Goal: Task Accomplishment & Management: Use online tool/utility

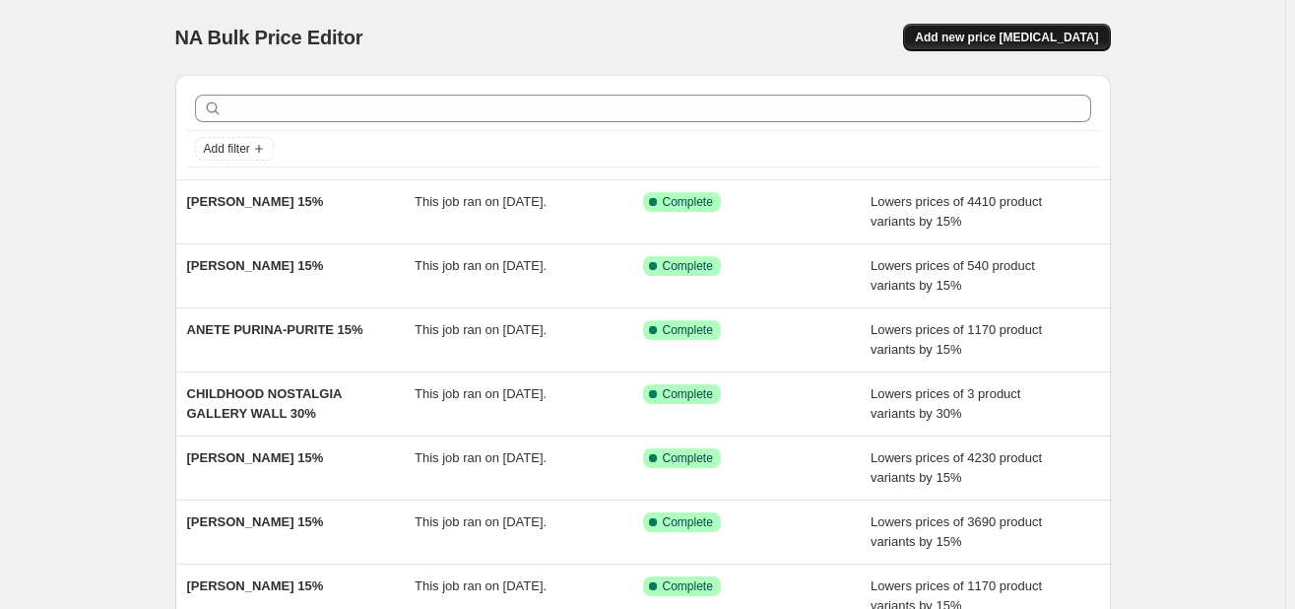
click at [1007, 33] on span "Add new price [MEDICAL_DATA]" at bounding box center [1006, 38] width 183 height 16
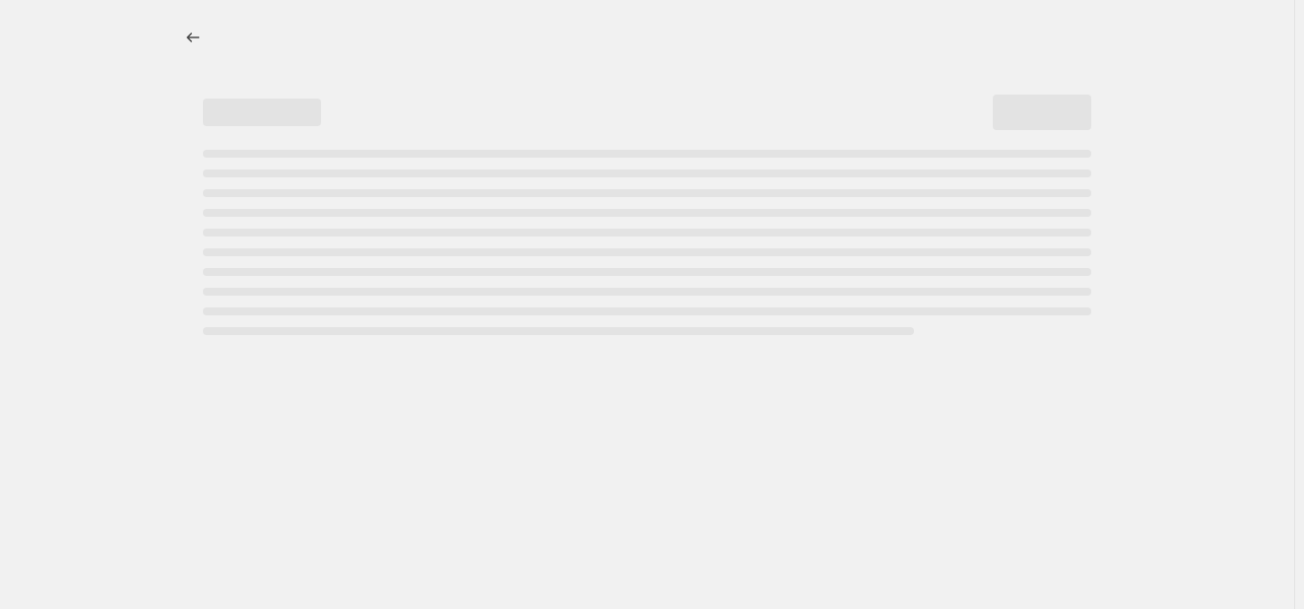
select select "percentage"
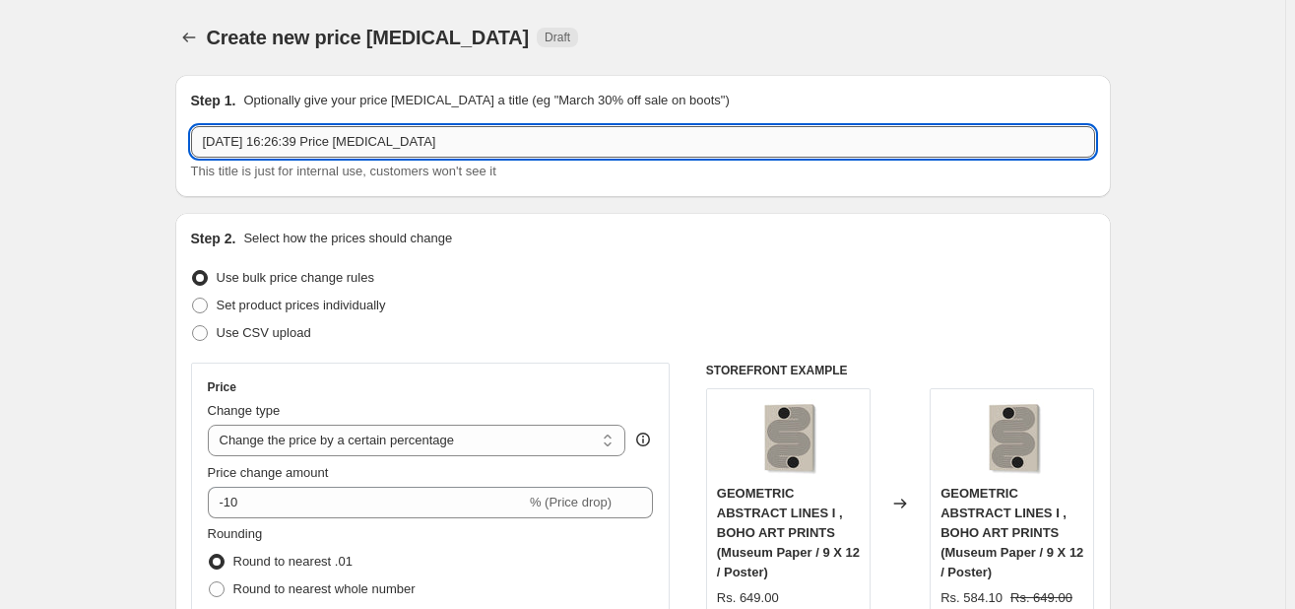
click at [638, 141] on input "[DATE] 16:26:39 Price [MEDICAL_DATA]" at bounding box center [643, 142] width 904 height 32
drag, startPoint x: 638, startPoint y: 141, endPoint x: 176, endPoint y: 104, distance: 463.5
paste input "BABYFICUS"
drag, startPoint x: 483, startPoint y: 139, endPoint x: 178, endPoint y: 135, distance: 304.4
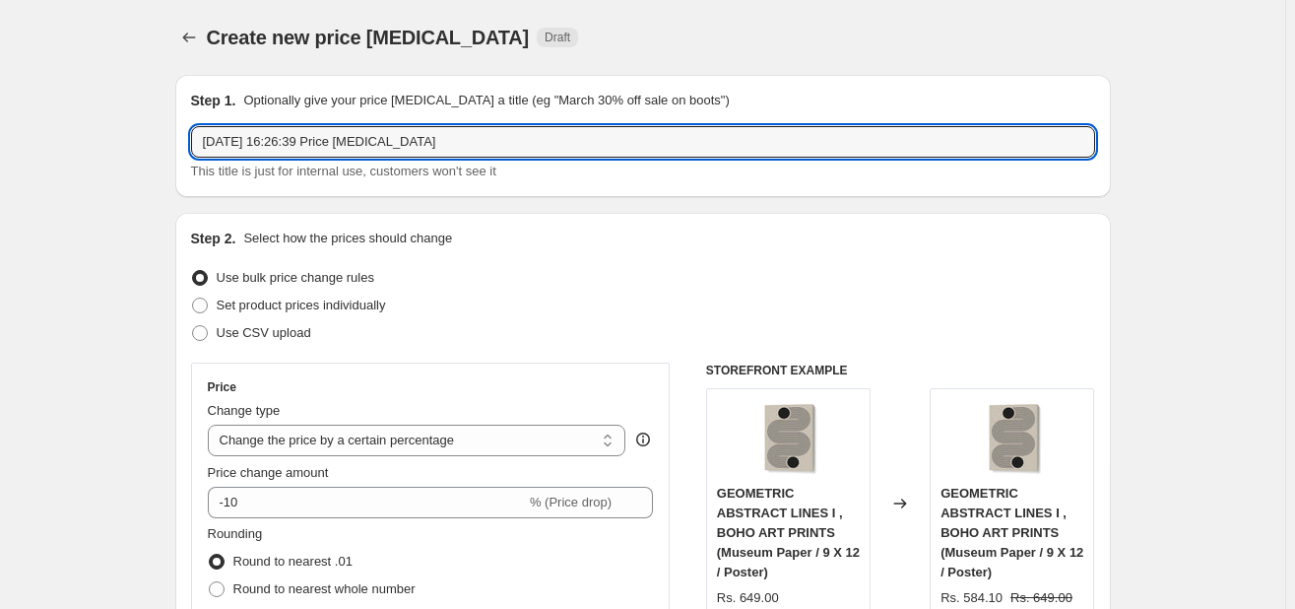
click at [178, 135] on div "Step 1. Optionally give your price [MEDICAL_DATA] a title (eg "March 30% off sa…" at bounding box center [643, 136] width 936 height 122
type input "BABYFICUS 15%"
drag, startPoint x: 290, startPoint y: 478, endPoint x: 288, endPoint y: 493, distance: 14.9
click at [290, 479] on span "Price change amount" at bounding box center [268, 472] width 121 height 15
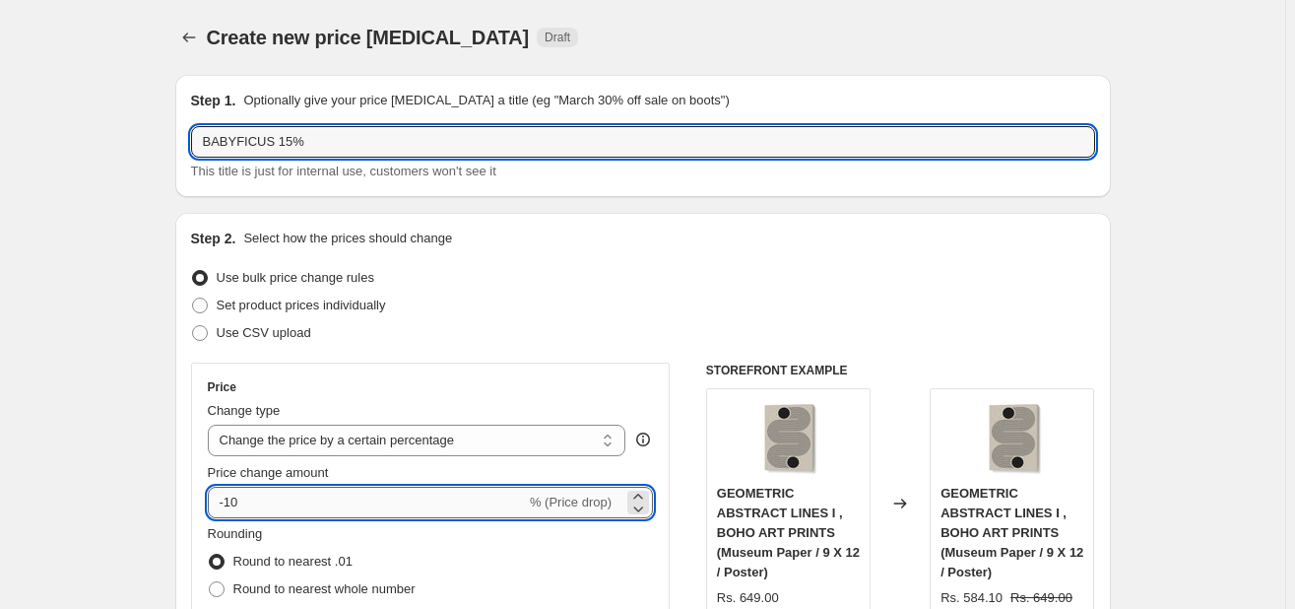
click at [290, 487] on input "-10" at bounding box center [367, 503] width 318 height 32
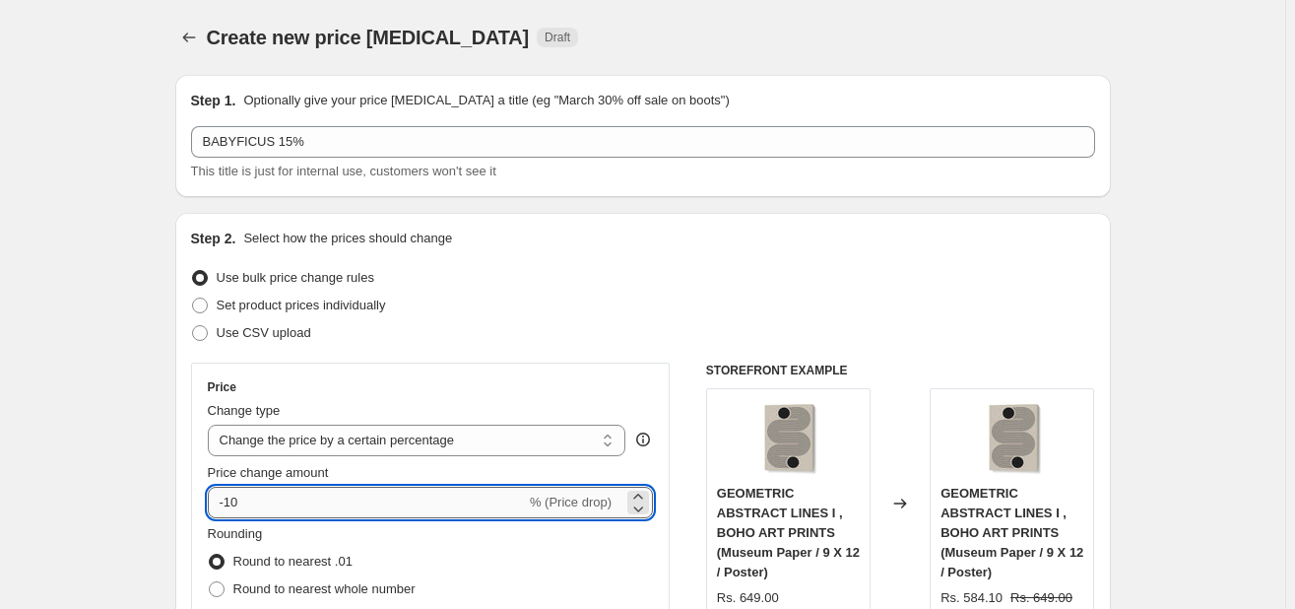
click at [289, 499] on input "-10" at bounding box center [367, 503] width 318 height 32
type input "-15"
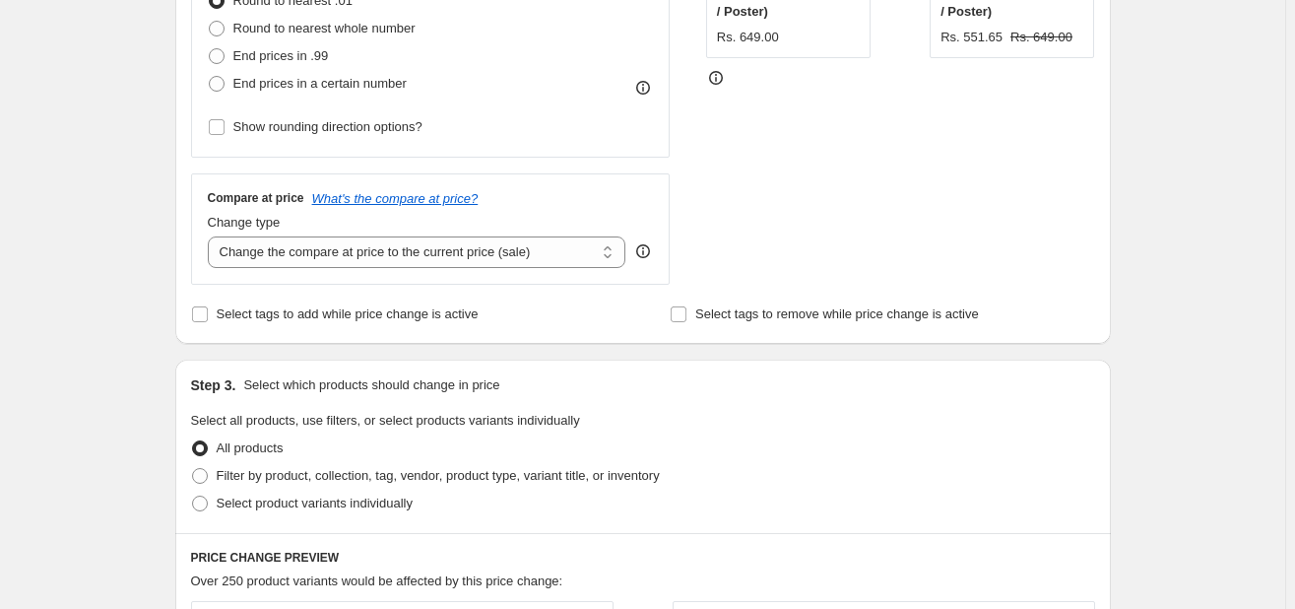
scroll to position [586, 0]
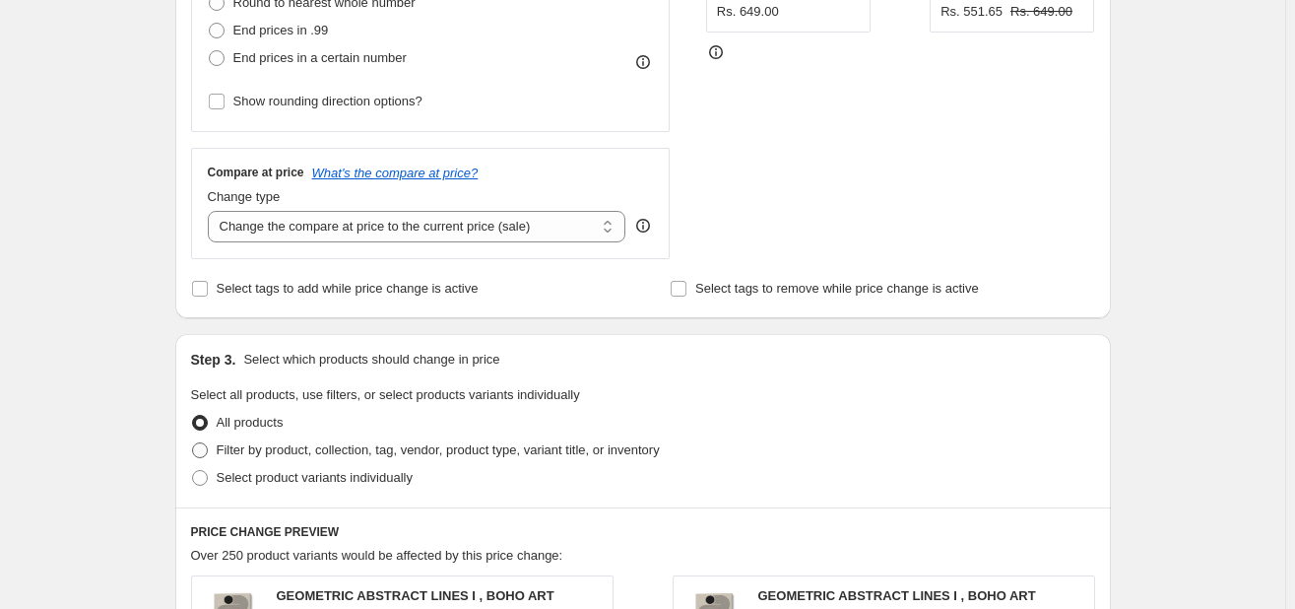
click at [334, 453] on span "Filter by product, collection, tag, vendor, product type, variant title, or inv…" at bounding box center [438, 449] width 443 height 15
click at [193, 443] on input "Filter by product, collection, tag, vendor, product type, variant title, or inv…" at bounding box center [192, 442] width 1 height 1
radio input "true"
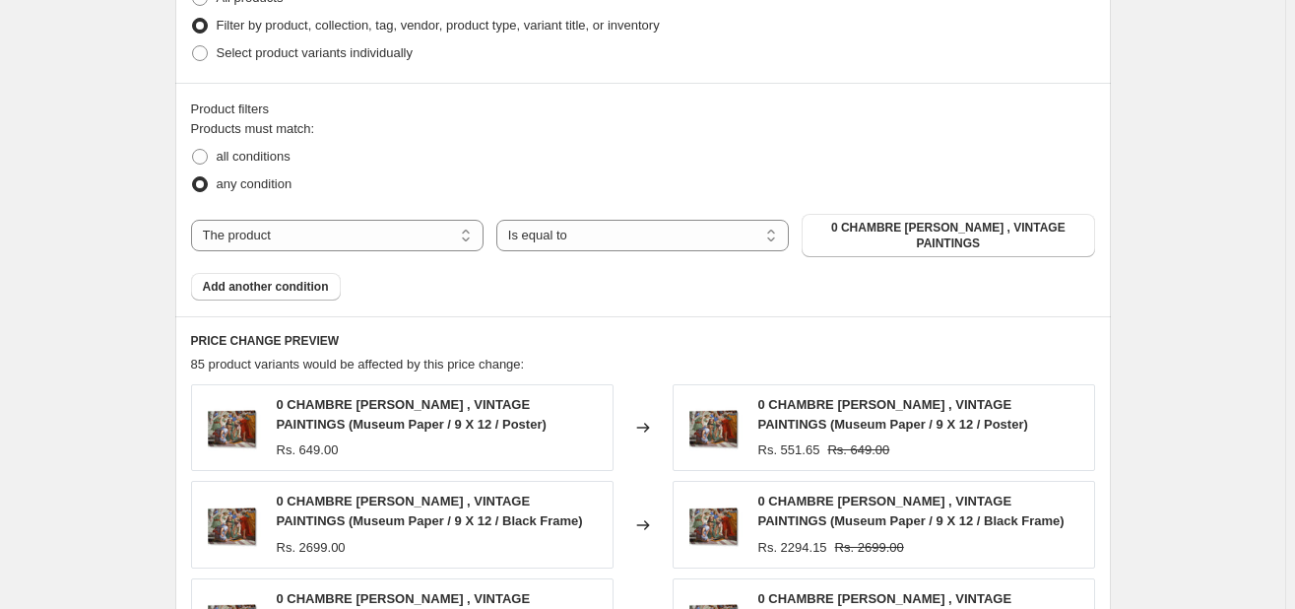
scroll to position [1015, 0]
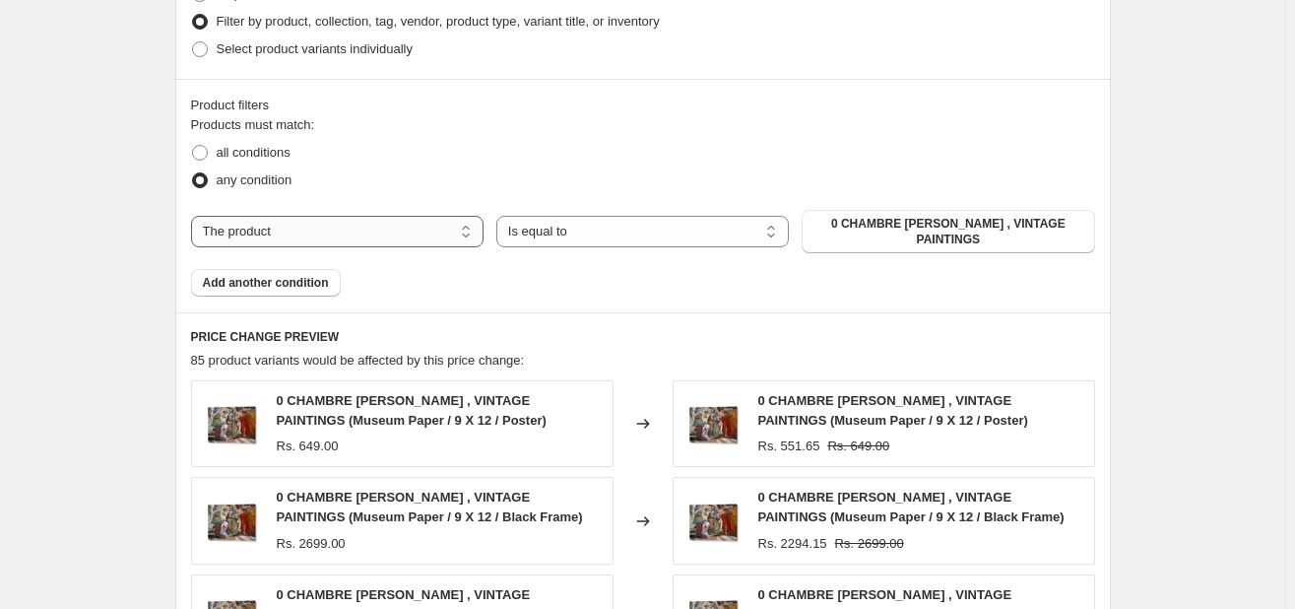
click at [362, 224] on select "The product The product's collection The product's tag The product's vendor The…" at bounding box center [337, 232] width 293 height 32
select select "collection"
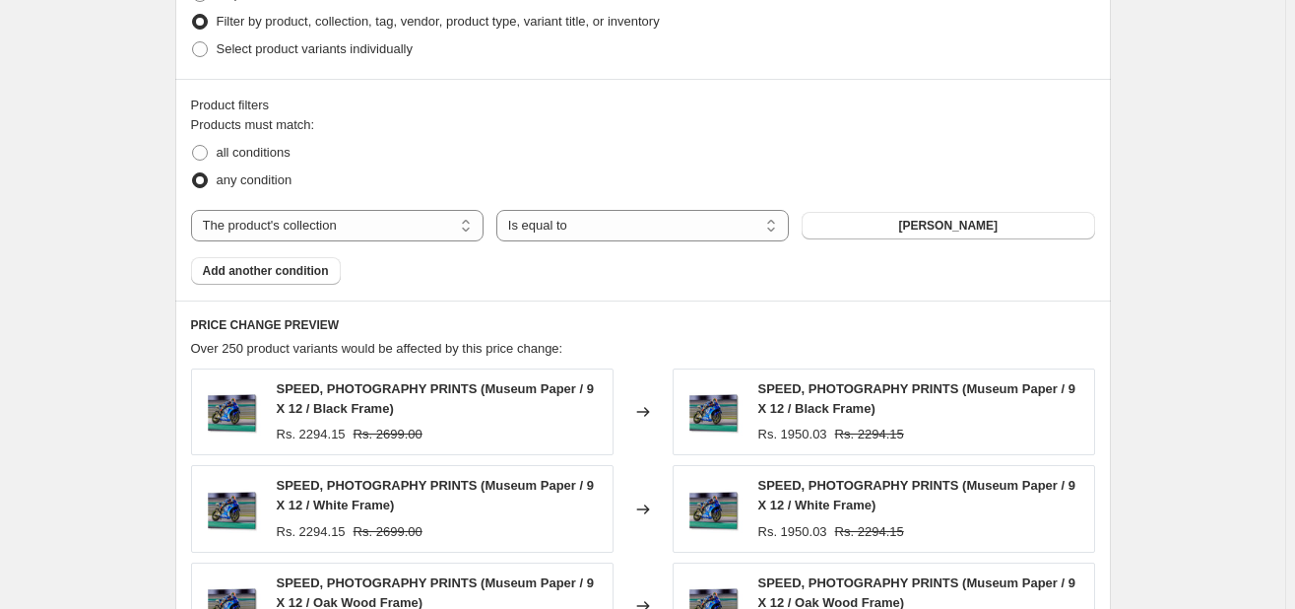
click at [917, 224] on span "[PERSON_NAME]" at bounding box center [948, 226] width 100 height 16
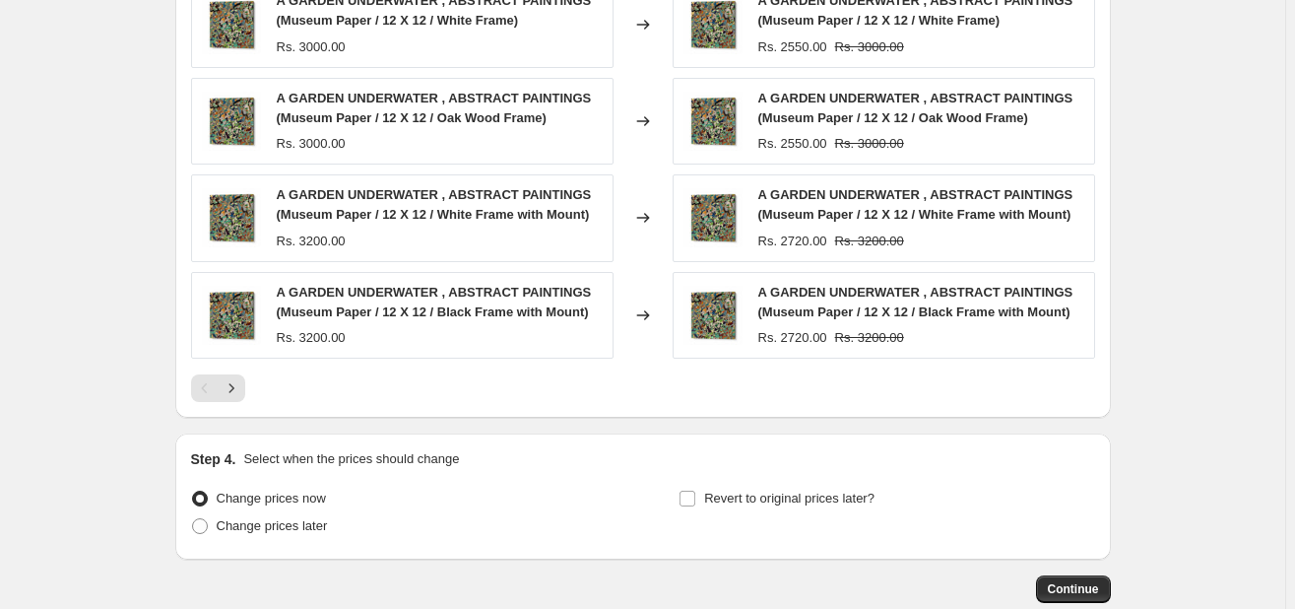
scroll to position [1610, 0]
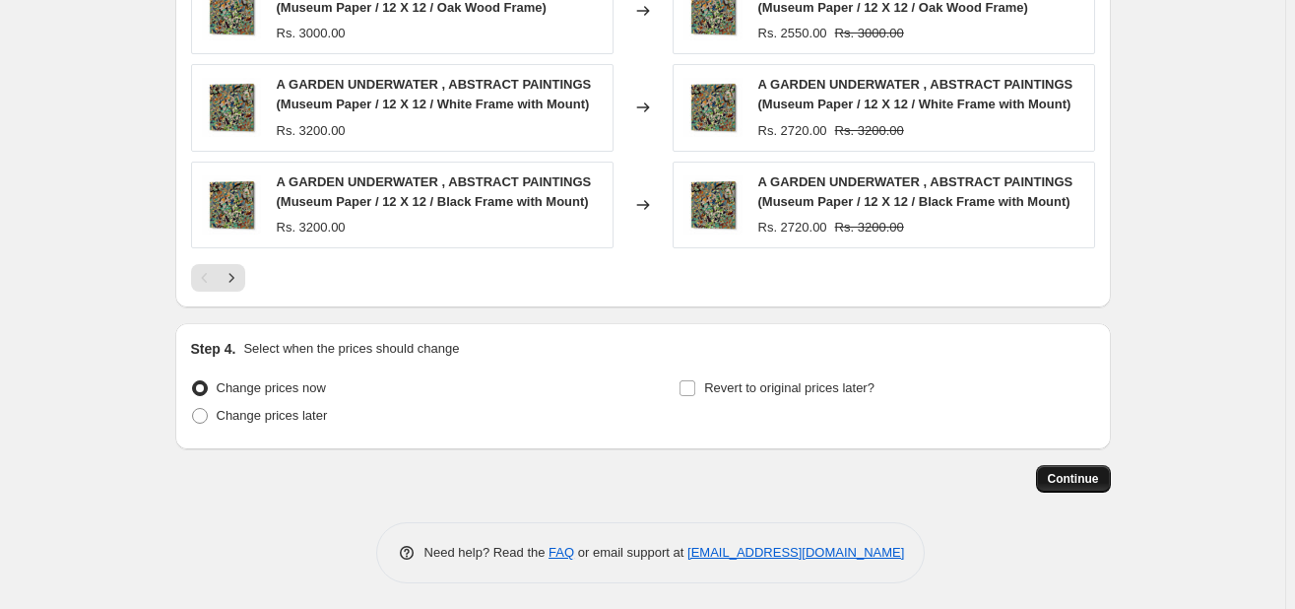
click at [1069, 471] on span "Continue" at bounding box center [1073, 479] width 51 height 16
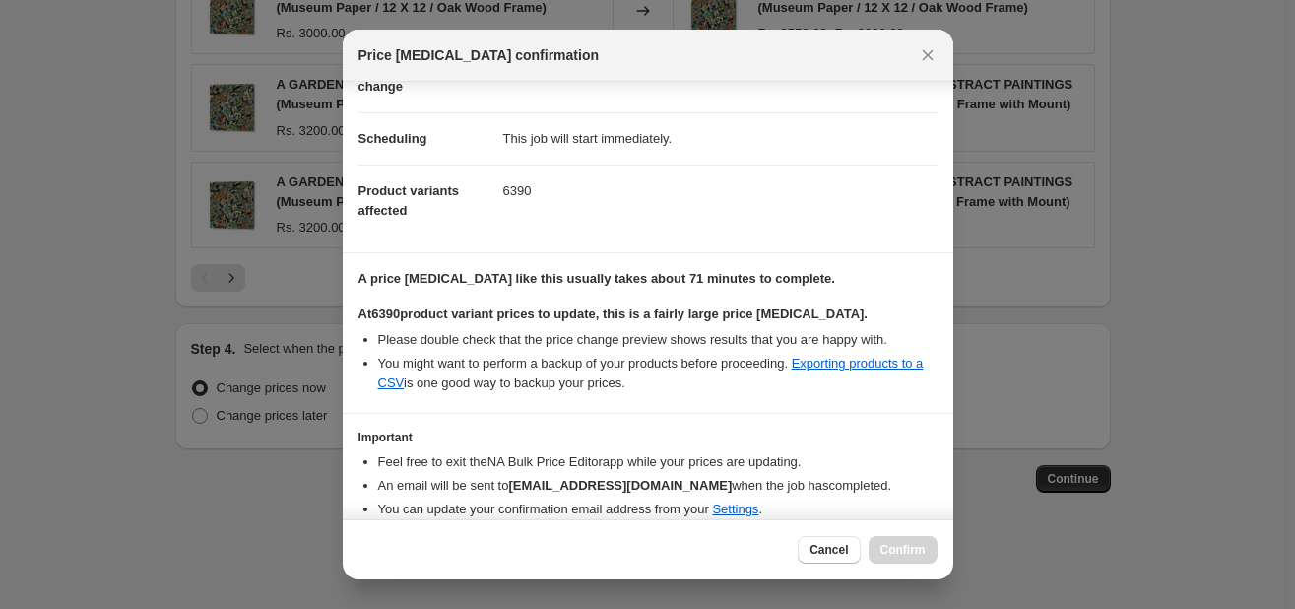
scroll to position [225, 0]
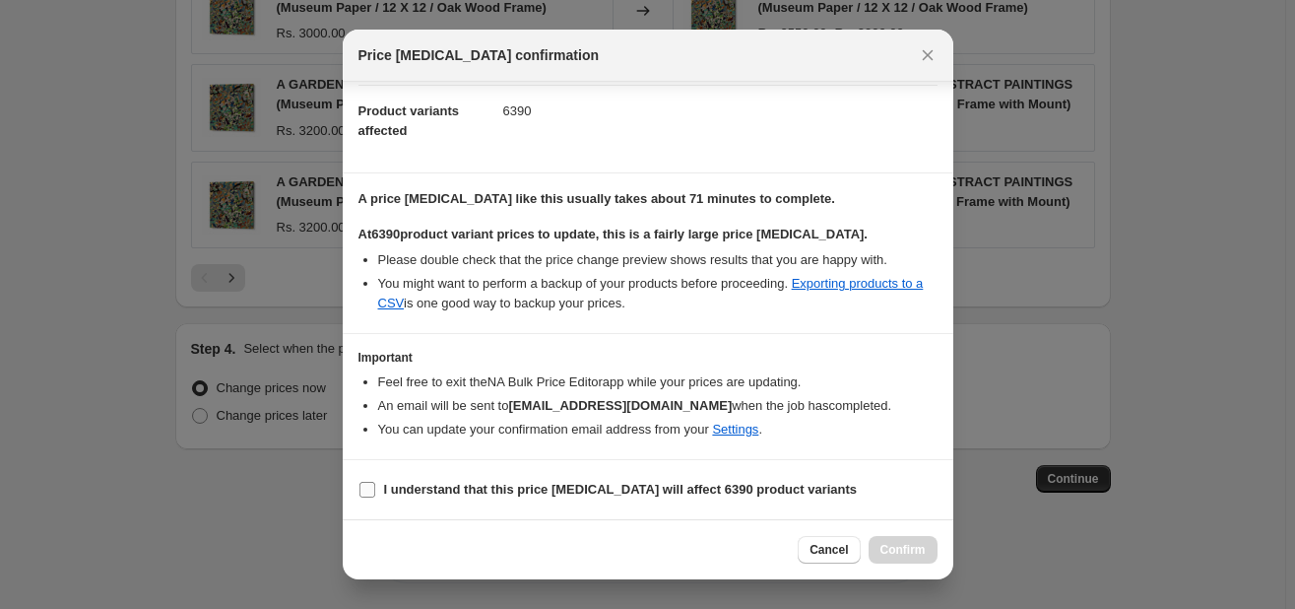
click at [763, 480] on span "I understand that this price [MEDICAL_DATA] will affect 6390 product variants" at bounding box center [621, 490] width 474 height 20
click at [375, 482] on input "I understand that this price [MEDICAL_DATA] will affect 6390 product variants" at bounding box center [368, 490] width 16 height 16
checkbox input "true"
click at [906, 565] on div "Cancel Confirm" at bounding box center [648, 549] width 611 height 60
click at [904, 552] on span "Confirm" at bounding box center [903, 550] width 45 height 16
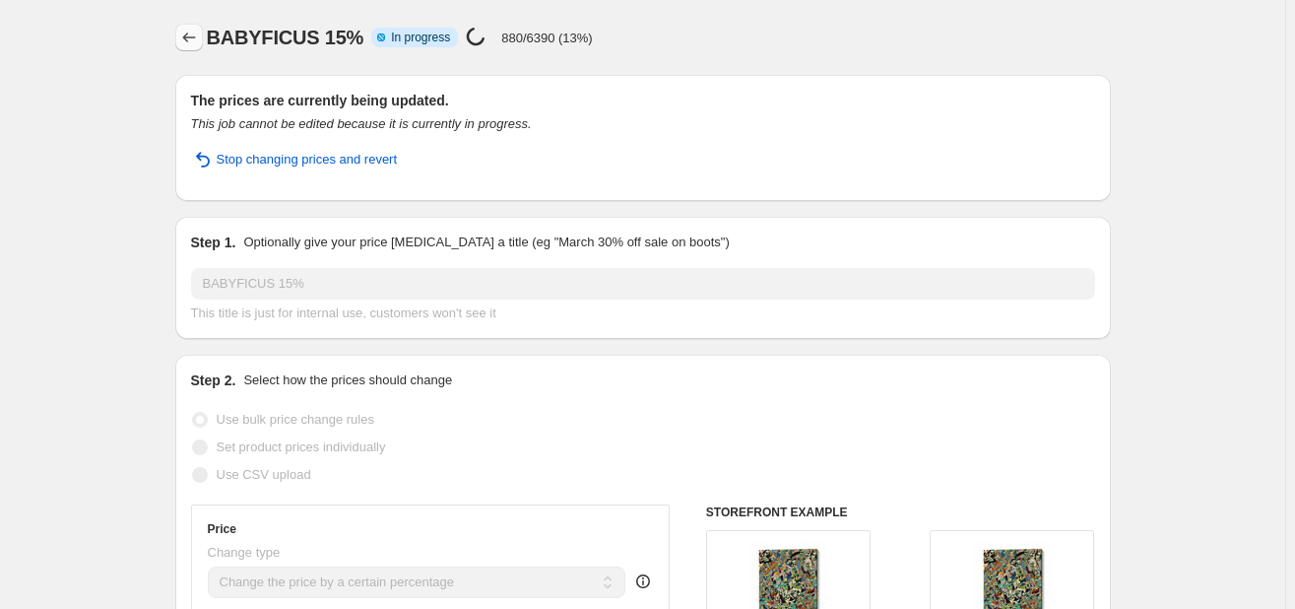
click at [187, 37] on icon "Price change jobs" at bounding box center [188, 38] width 13 height 10
